Goal: Communication & Community: Ask a question

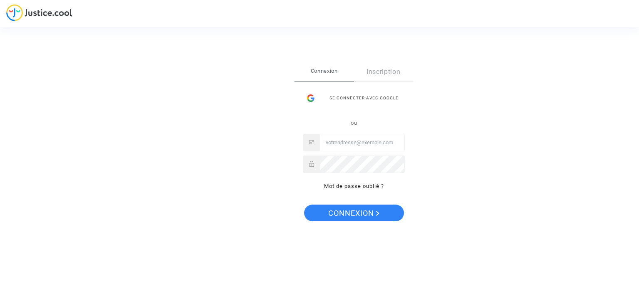
click at [350, 148] on input "Email" at bounding box center [362, 142] width 84 height 17
click at [360, 94] on div "Se connecter avec Google" at bounding box center [354, 98] width 102 height 17
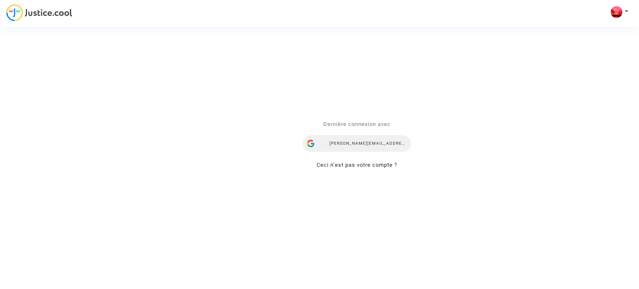
click at [353, 146] on div "[PERSON_NAME][EMAIL_ADDRESS][DOMAIN_NAME]" at bounding box center [357, 143] width 108 height 17
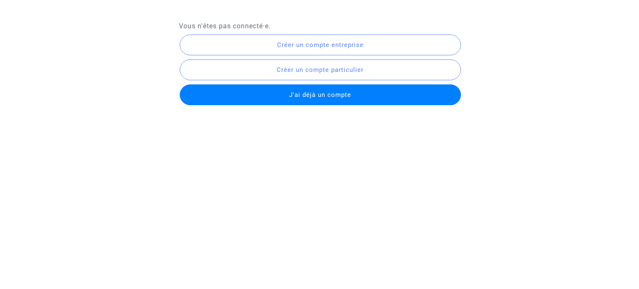
click at [317, 97] on span "J'ai déjà un compte" at bounding box center [320, 94] width 62 height 7
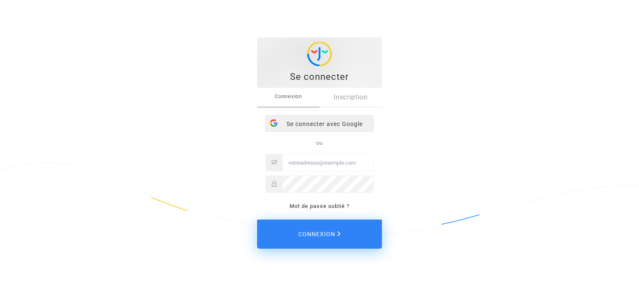
click at [320, 126] on div "Se connecter avec Google" at bounding box center [319, 124] width 107 height 17
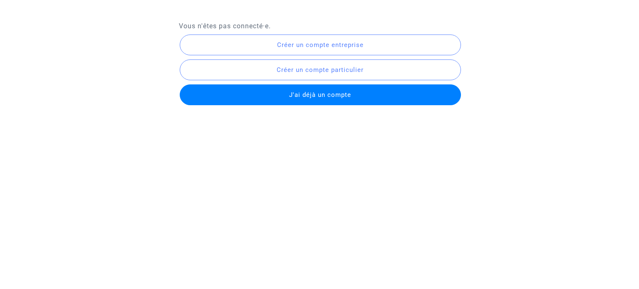
click at [320, 100] on button "J'ai déjà un compte" at bounding box center [320, 94] width 281 height 21
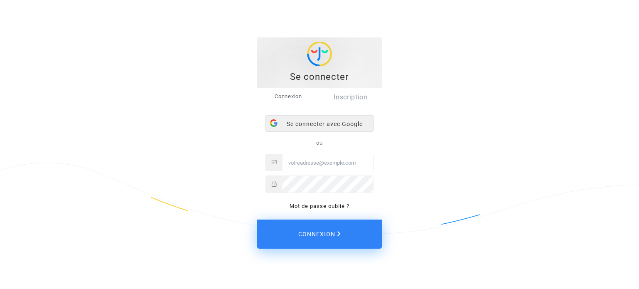
click at [332, 121] on div "Se connecter avec Google" at bounding box center [319, 124] width 107 height 17
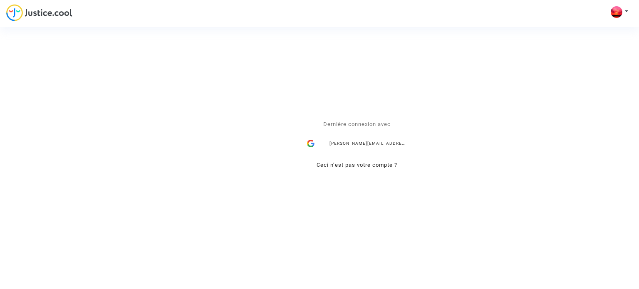
click at [627, 12] on div "Se connecter Dernière connexion avec [PERSON_NAME][EMAIL_ADDRESS][DOMAIN_NAME] …" at bounding box center [319, 144] width 639 height 289
click at [373, 163] on link "Ceci n’est pas votre compte ?" at bounding box center [357, 165] width 81 height 6
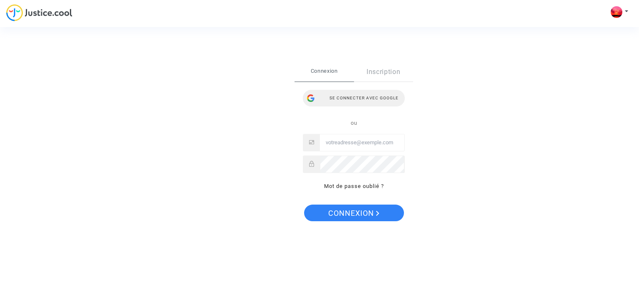
click at [365, 104] on div "Se connecter avec Google" at bounding box center [354, 98] width 102 height 17
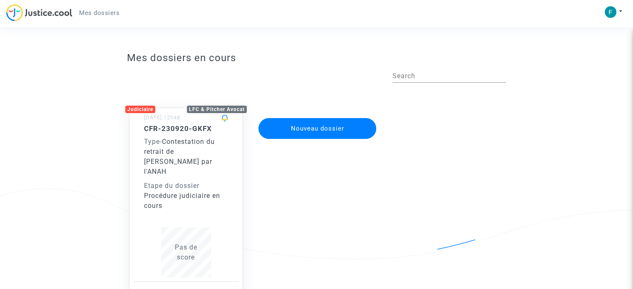
click at [200, 157] on div "Type - Contestation du retrait de MaPrimeRénov par l'ANAH" at bounding box center [186, 157] width 84 height 40
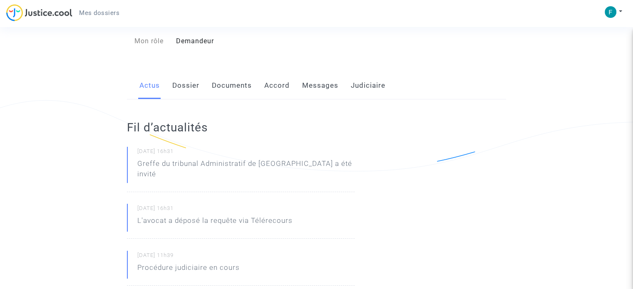
scroll to position [88, 0]
click at [269, 86] on link "Accord" at bounding box center [276, 85] width 25 height 27
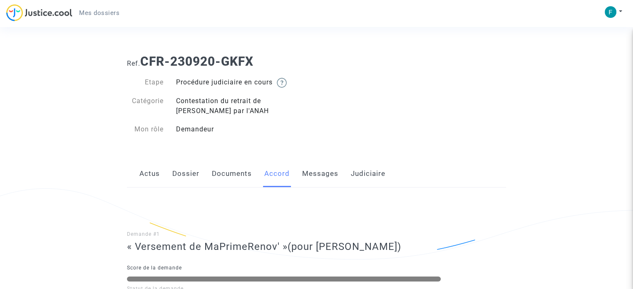
click at [156, 173] on link "Actus" at bounding box center [149, 173] width 20 height 27
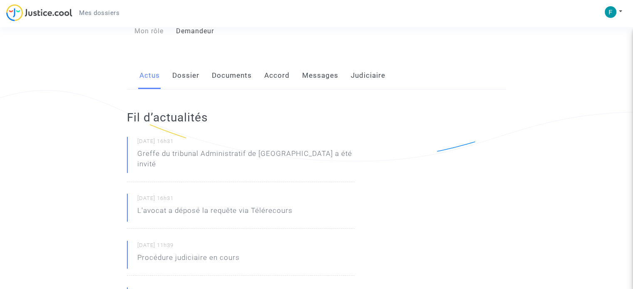
scroll to position [95, 0]
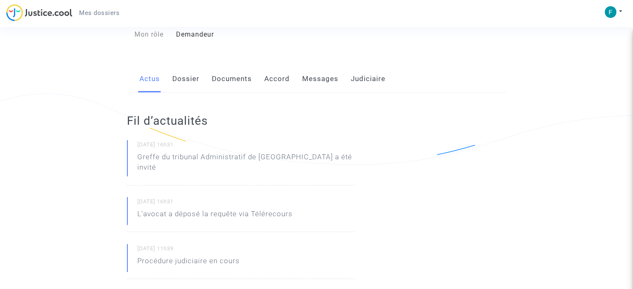
click at [325, 80] on link "Messages" at bounding box center [320, 78] width 36 height 27
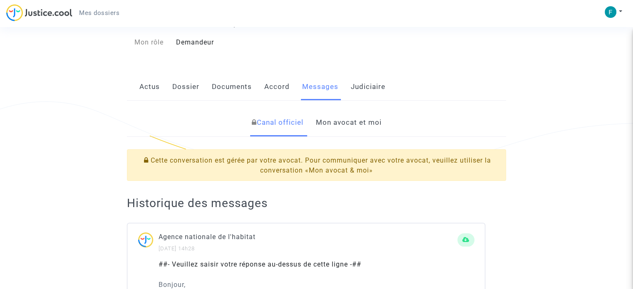
scroll to position [85, 0]
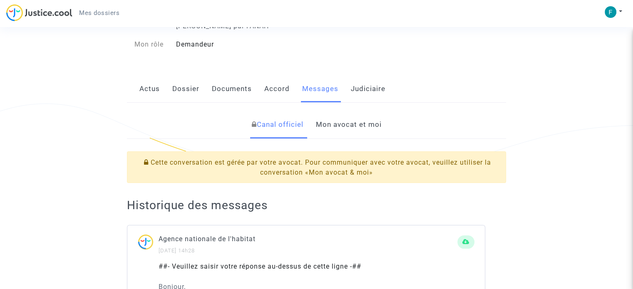
click at [368, 129] on link "Mon avocat et moi" at bounding box center [348, 124] width 66 height 27
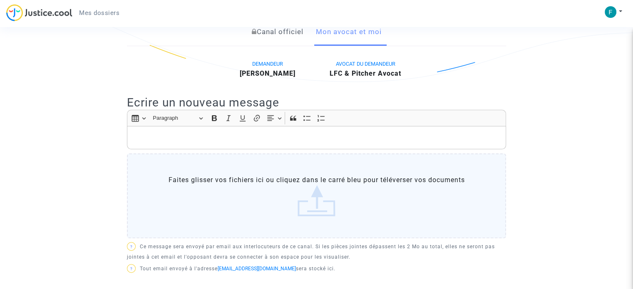
scroll to position [177, 0]
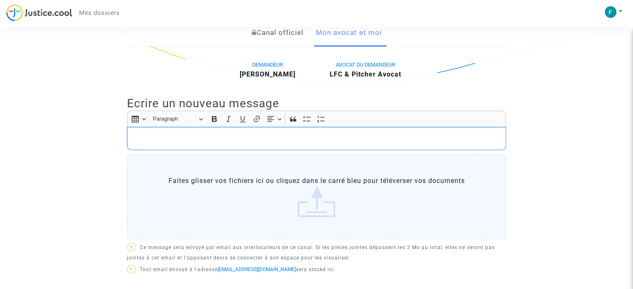
click at [221, 139] on p "Rich Text Editor, main" at bounding box center [317, 139] width 370 height 10
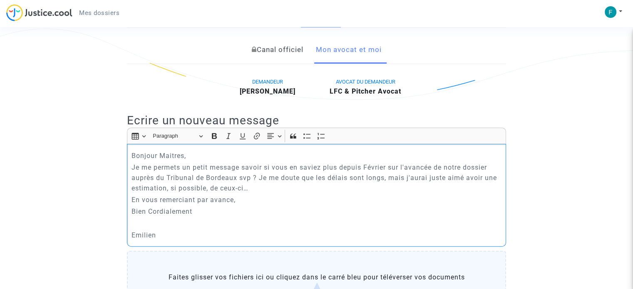
scroll to position [159, 0]
click at [272, 225] on p "Rich Text Editor, main" at bounding box center [317, 224] width 370 height 10
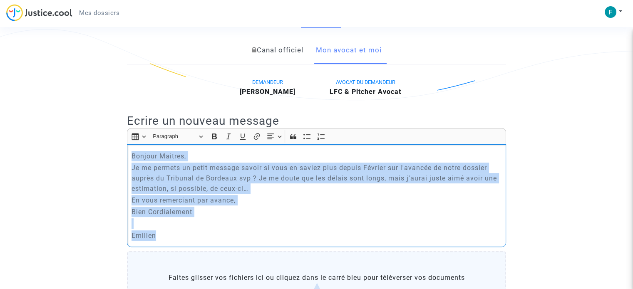
copy div "Bonjour Maitres, Je me permets un petit message savoir si vous en saviez plus d…"
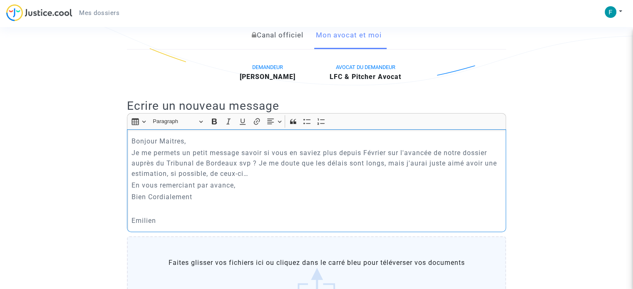
scroll to position [175, 0]
click at [166, 173] on p "Je me permets un petit message savoir si vous en saviez plus depuis Février sur…" at bounding box center [317, 162] width 370 height 31
drag, startPoint x: 213, startPoint y: 173, endPoint x: 243, endPoint y: 174, distance: 30.8
click at [243, 174] on p "Je me permets un petit message savoir si vous en saviez plus depuis Février sur…" at bounding box center [317, 162] width 370 height 31
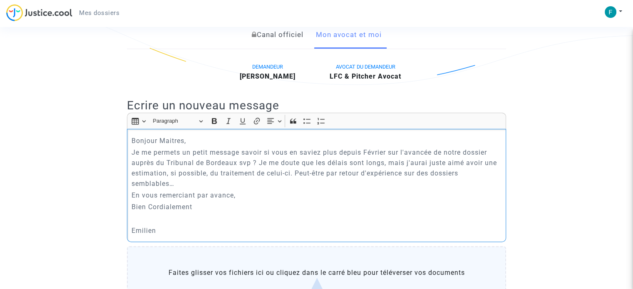
click at [190, 182] on p "Je me permets un petit message savoir si vous en saviez plus depuis Février sur…" at bounding box center [317, 168] width 370 height 42
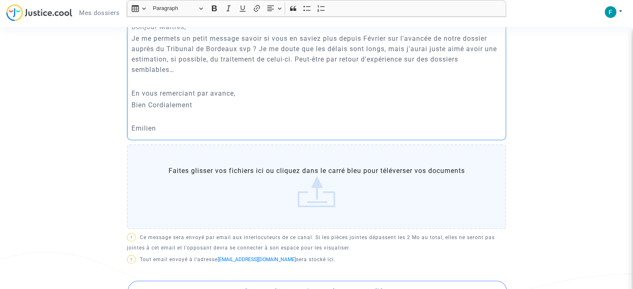
scroll to position [373, 0]
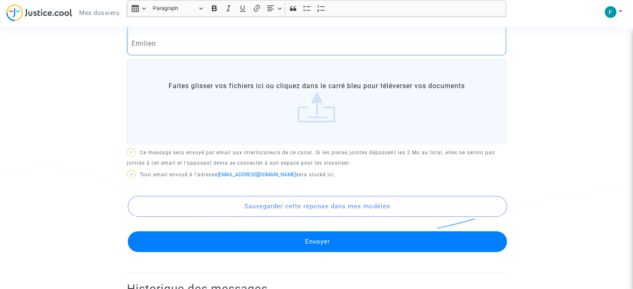
click at [218, 244] on button "Envoyer" at bounding box center [317, 241] width 379 height 21
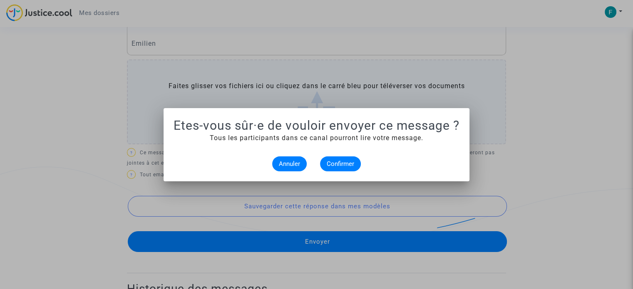
scroll to position [0, 0]
click at [340, 168] on button "Confirmer" at bounding box center [340, 163] width 41 height 15
